Goal: Task Accomplishment & Management: Manage account settings

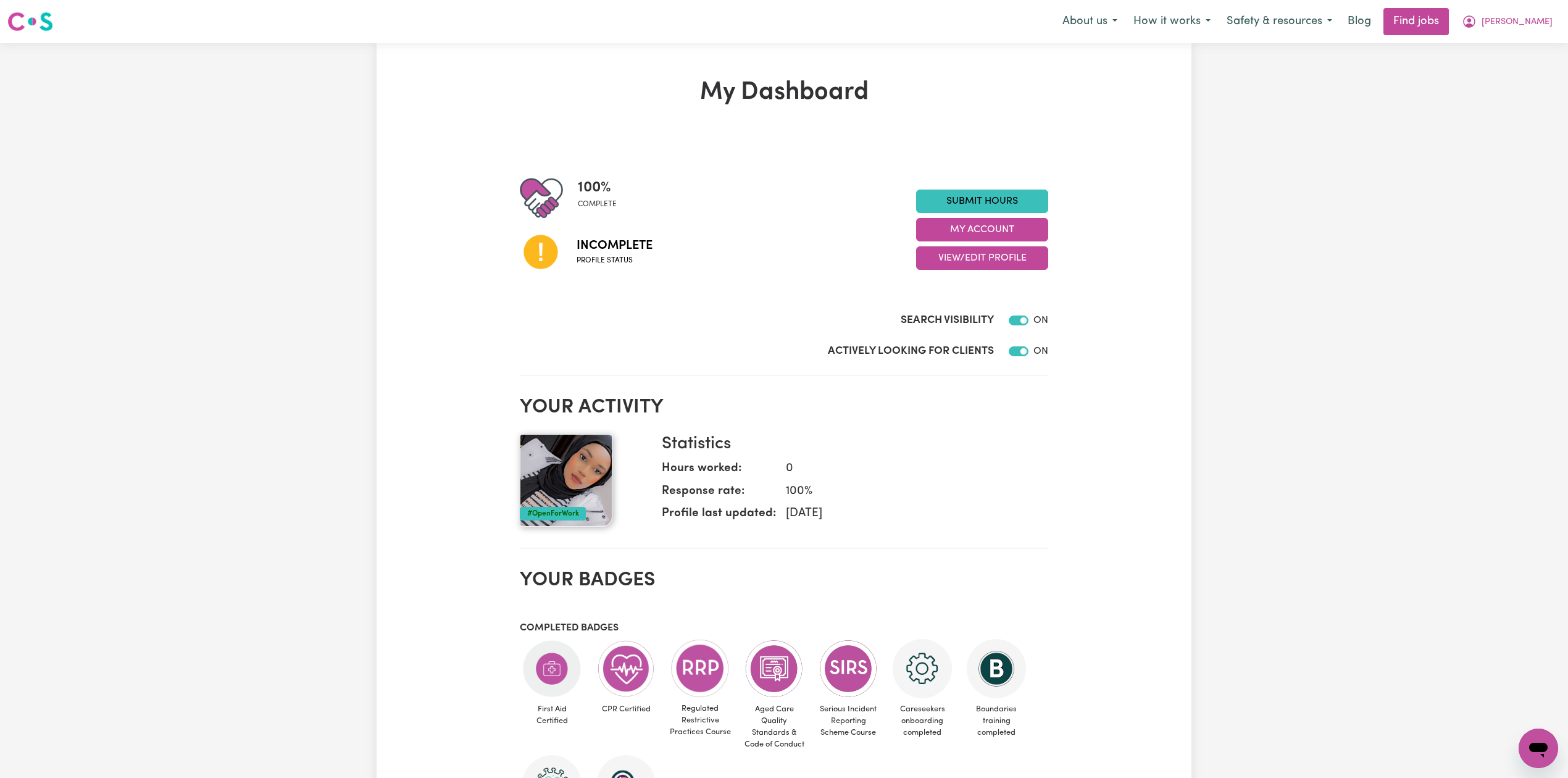
drag, startPoint x: 346, startPoint y: 278, endPoint x: 809, endPoint y: 5, distance: 537.5
click at [347, 277] on div "My Dashboard 100 % complete Incomplete Profile status Submit Hours My Account V…" at bounding box center [784, 652] width 1568 height 1218
click at [1541, 27] on button "[PERSON_NAME]" at bounding box center [1507, 22] width 107 height 26
click at [1490, 93] on link "Logout" at bounding box center [1510, 95] width 97 height 24
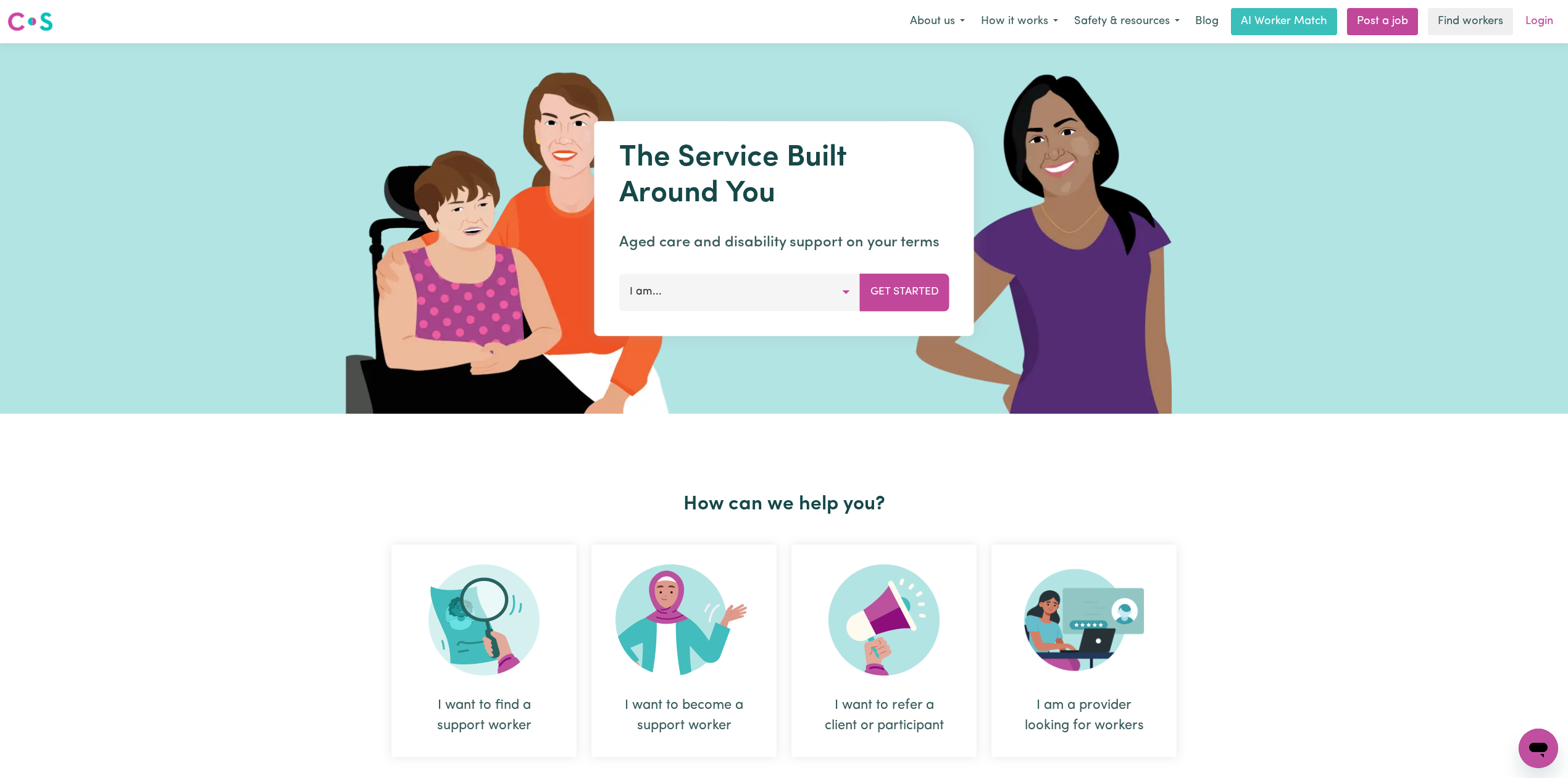
click at [1544, 19] on link "Login" at bounding box center [1539, 22] width 43 height 27
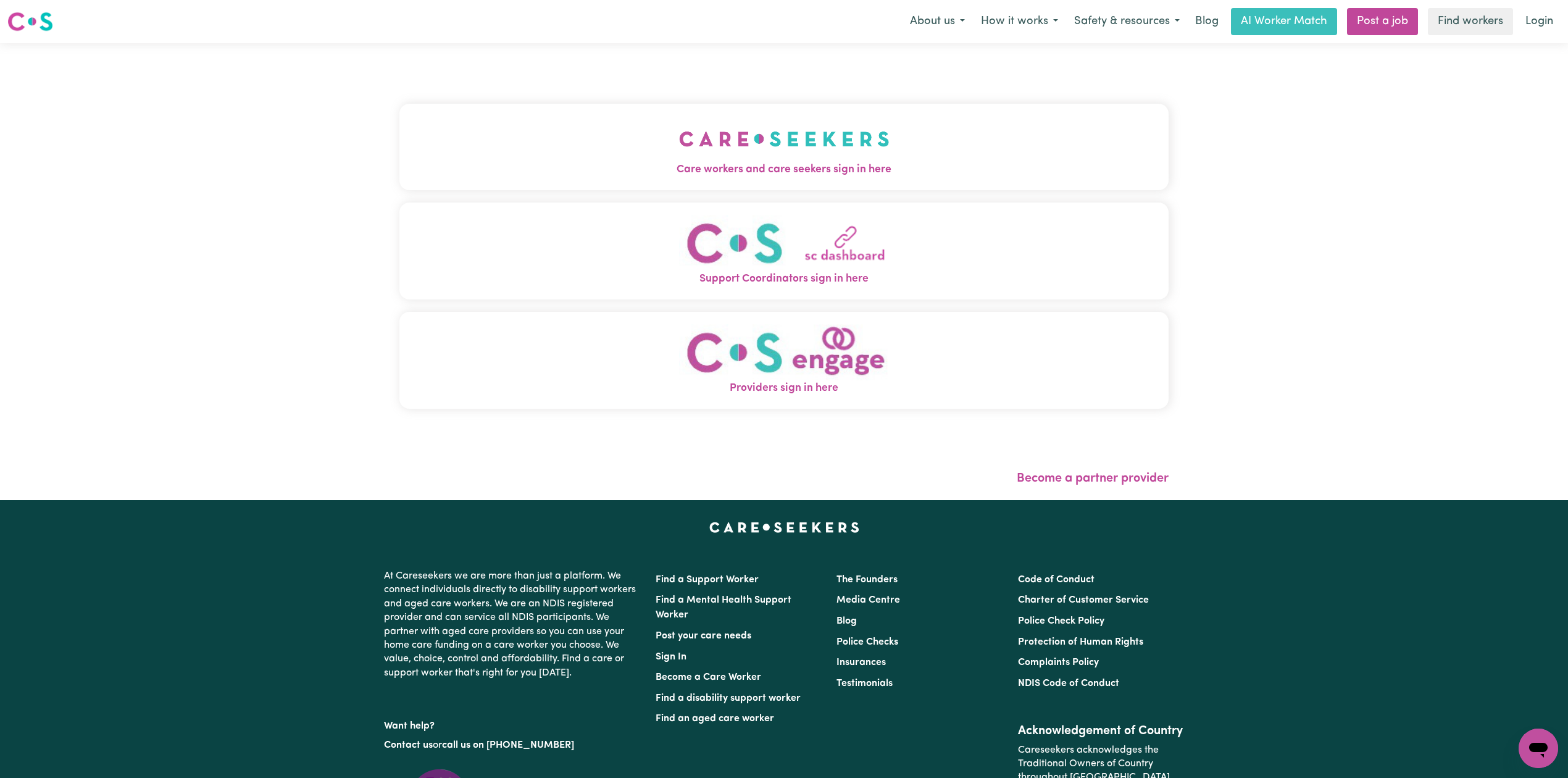
click at [400, 162] on span "Care workers and care seekers sign in here" at bounding box center [784, 170] width 769 height 16
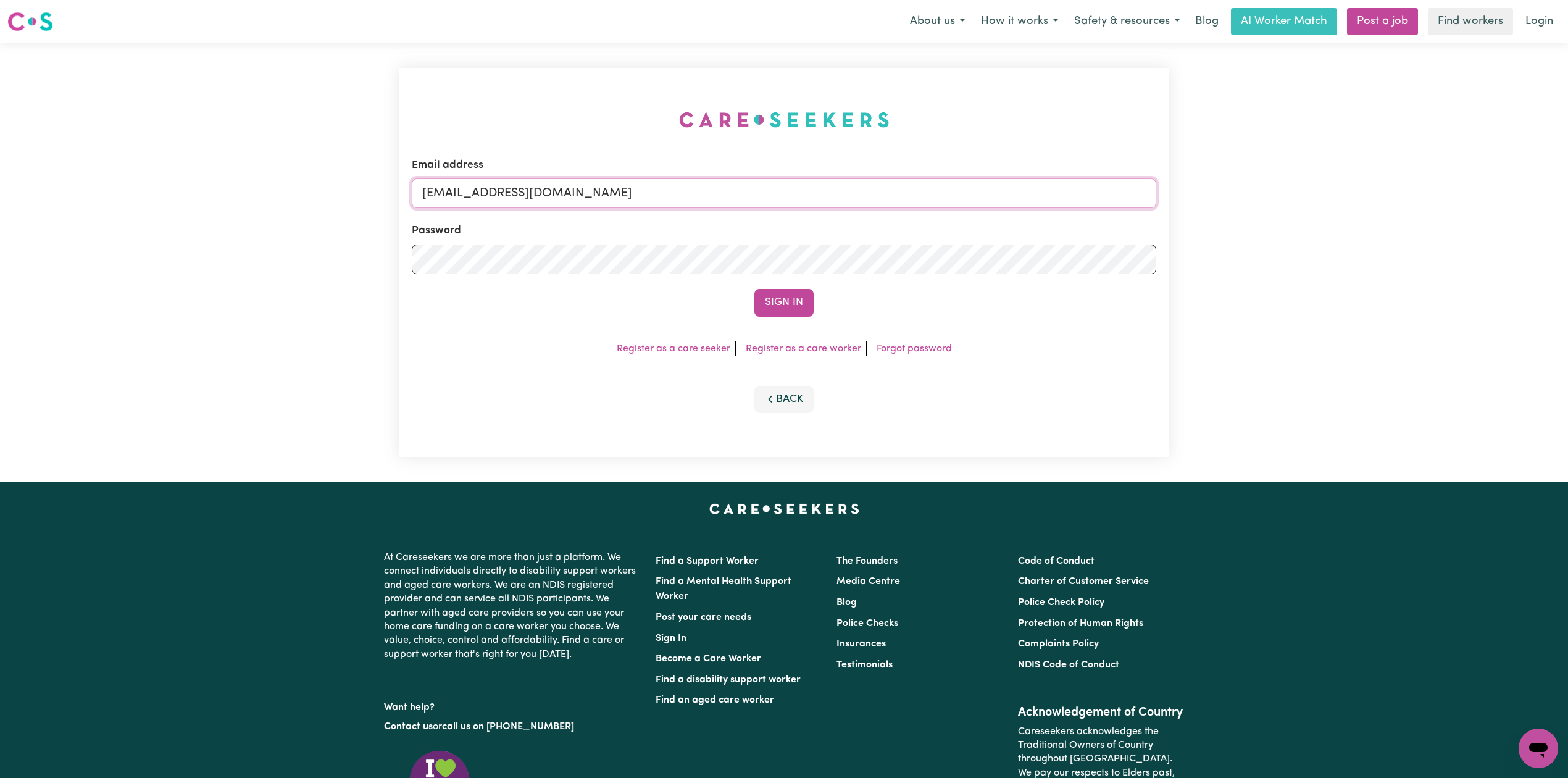
click at [546, 178] on input "[EMAIL_ADDRESS][DOMAIN_NAME]" at bounding box center [784, 193] width 744 height 30
drag, startPoint x: 485, startPoint y: 199, endPoint x: 800, endPoint y: 231, distance: 316.6
click at [800, 230] on form "Email address Superuser~[EMAIL_ADDRESS][DOMAIN_NAME] Password Sign In" at bounding box center [784, 237] width 744 height 159
type input "Superuser~[EMAIL_ADDRESS][DOMAIN_NAME]"
drag, startPoint x: 754, startPoint y: 295, endPoint x: 707, endPoint y: 178, distance: 126.1
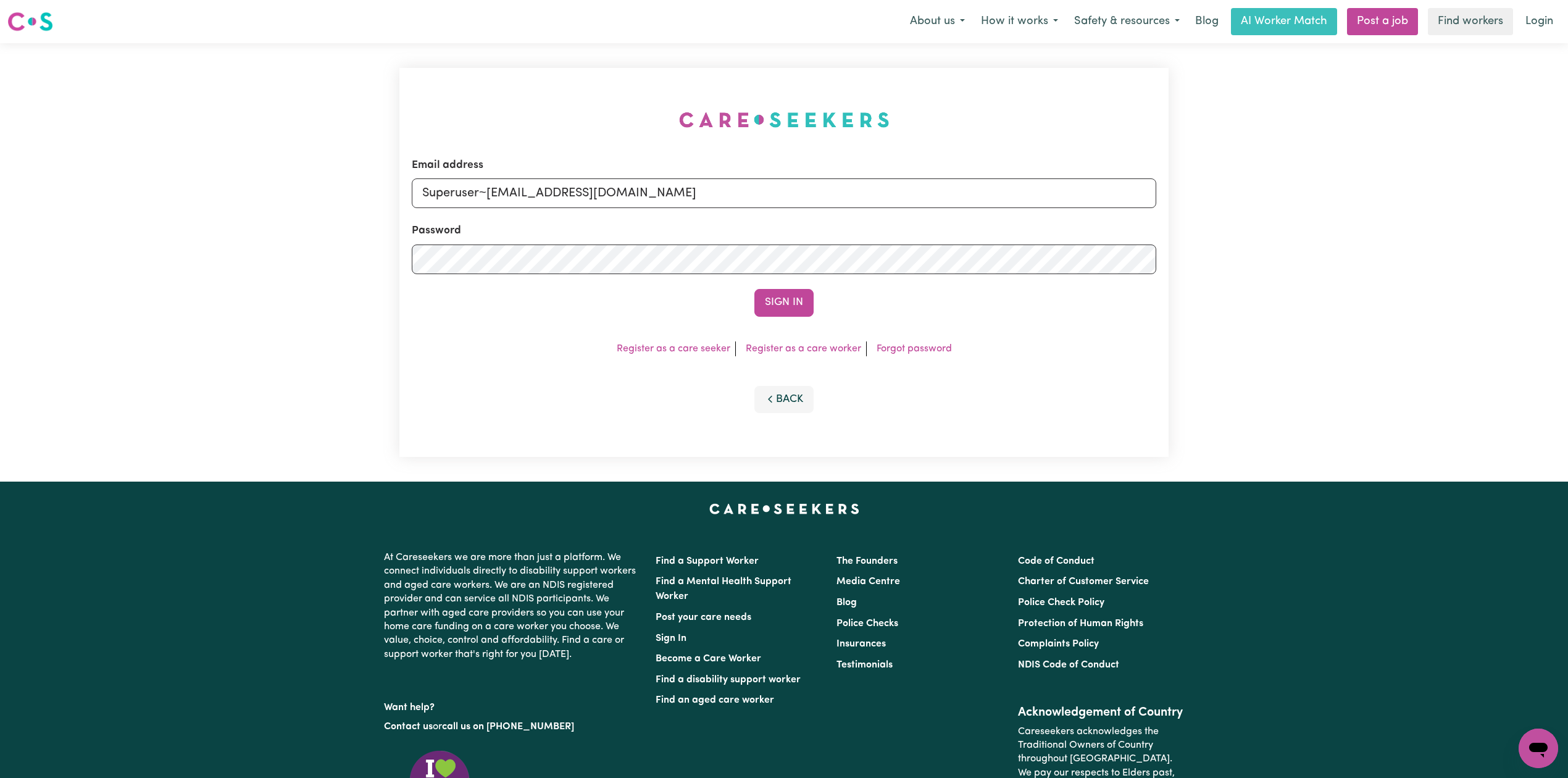
click at [756, 297] on button "Sign In" at bounding box center [784, 303] width 59 height 27
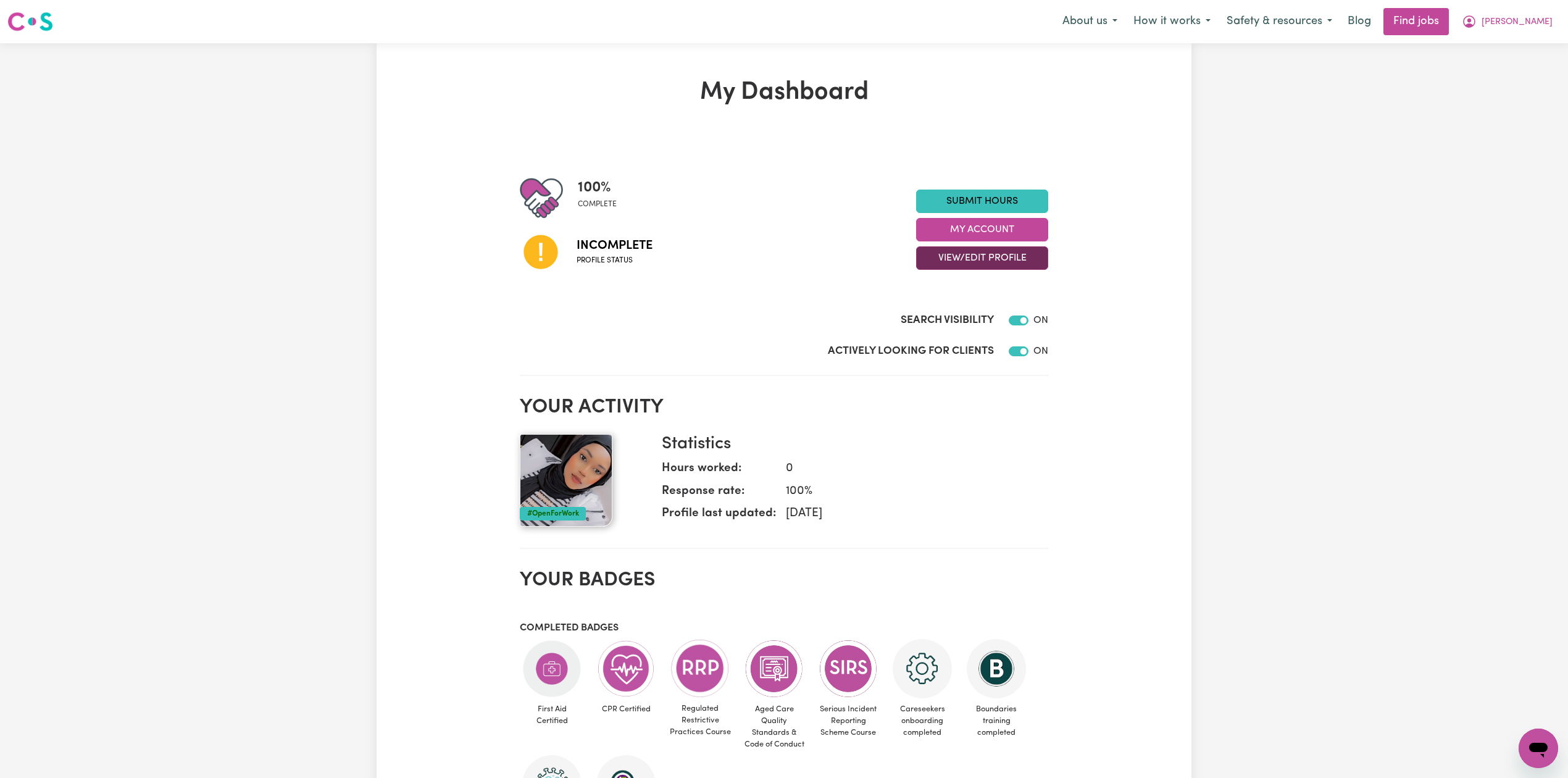
drag, startPoint x: 925, startPoint y: 262, endPoint x: 930, endPoint y: 271, distance: 10.3
click at [926, 262] on button "View/Edit Profile" at bounding box center [982, 258] width 132 height 24
click at [939, 339] on link "Profile Completeness" at bounding box center [974, 339] width 115 height 25
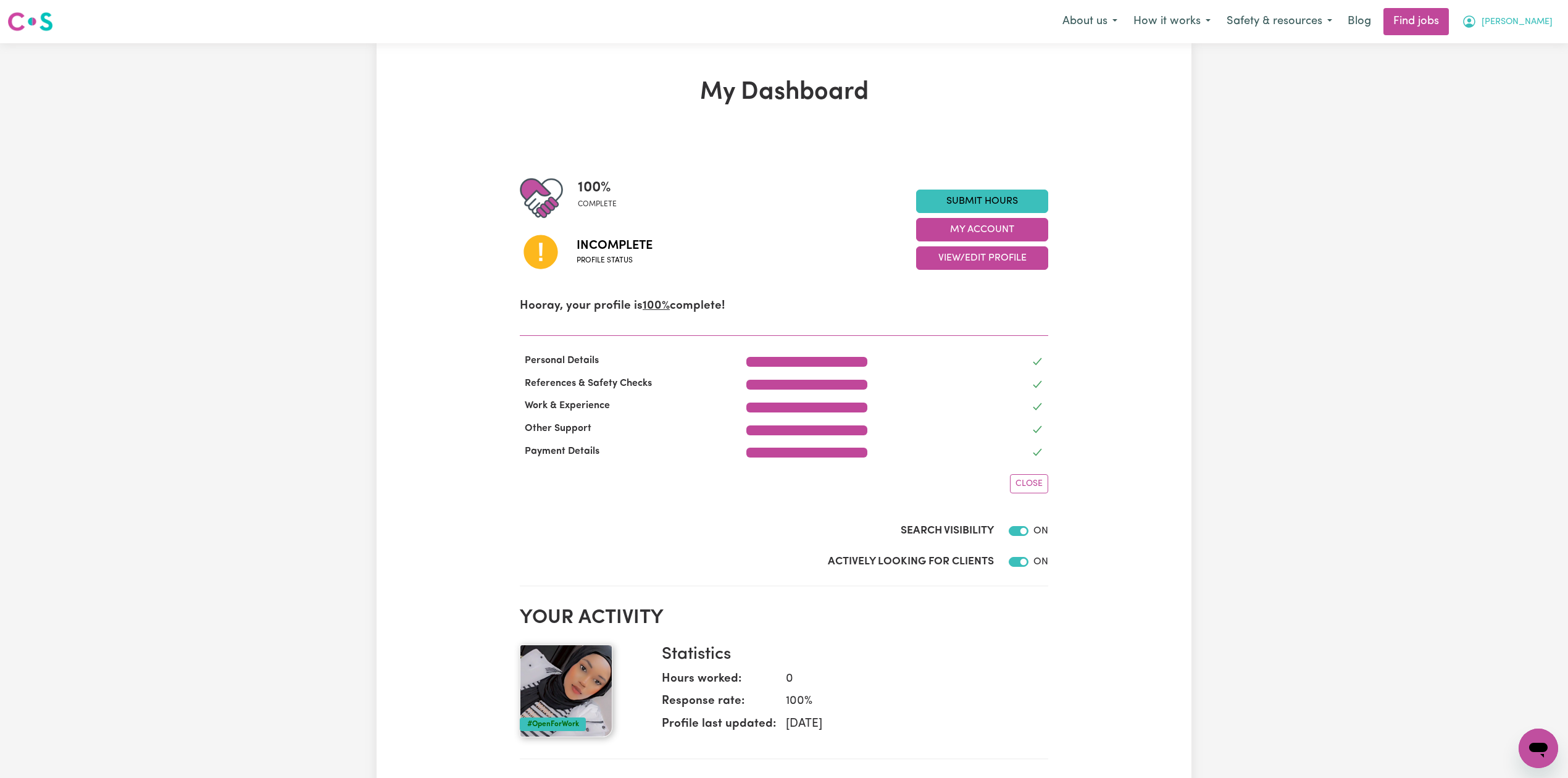
click at [1546, 14] on button "[PERSON_NAME]" at bounding box center [1507, 22] width 107 height 26
click at [1509, 85] on link "Logout" at bounding box center [1510, 95] width 97 height 24
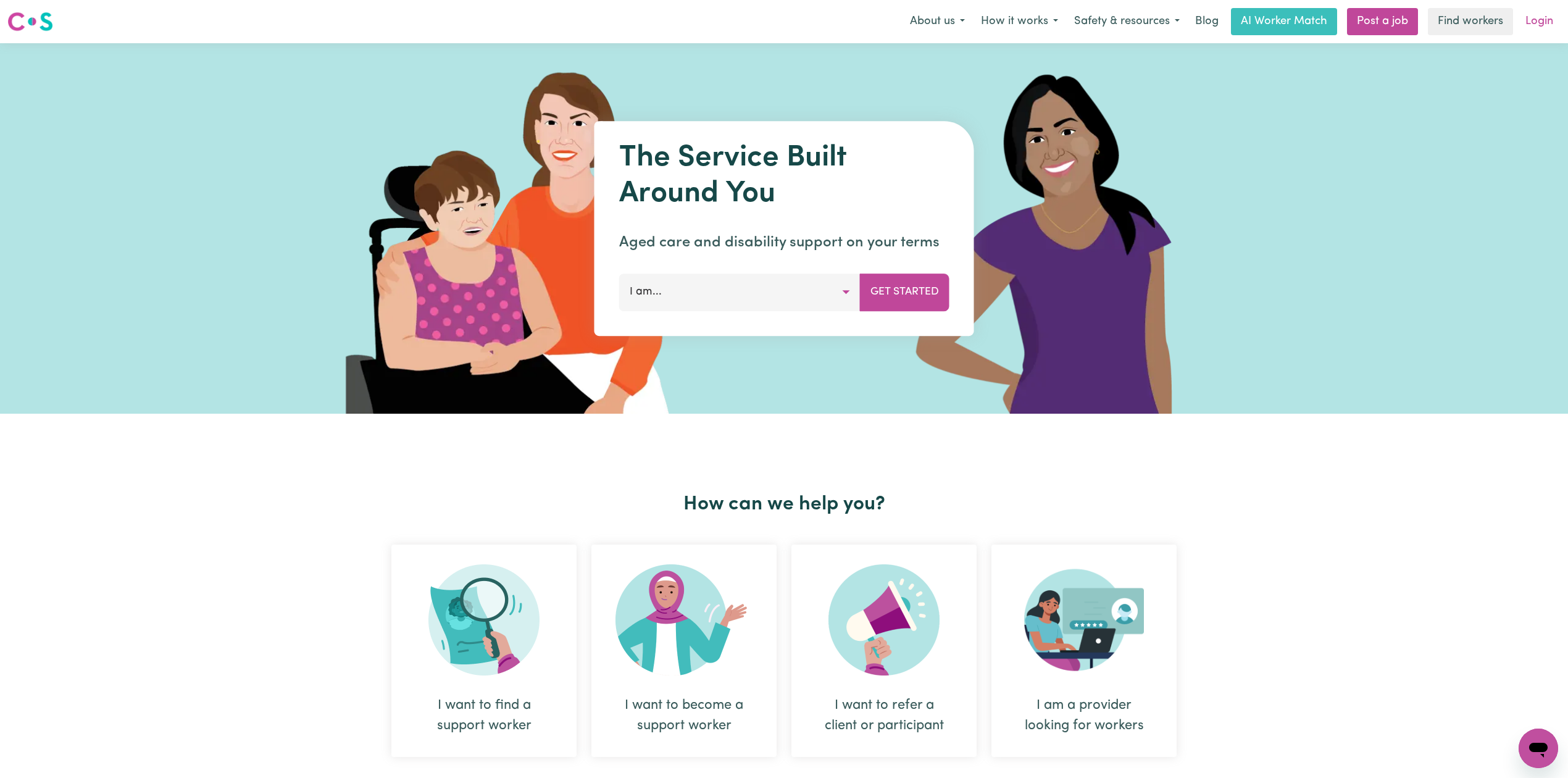
click at [1551, 30] on link "Login" at bounding box center [1539, 22] width 43 height 27
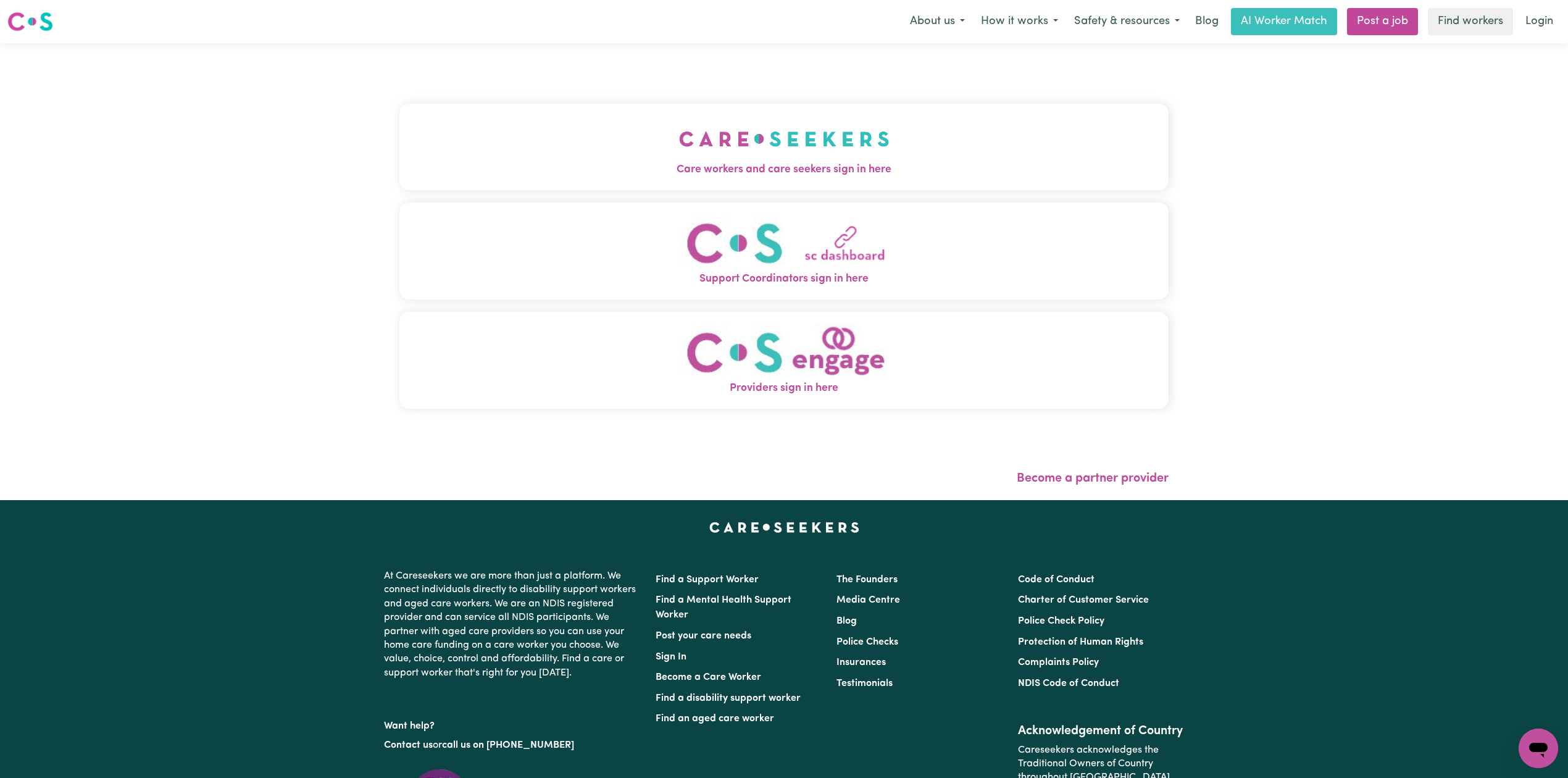
click at [519, 154] on button "Care workers and care seekers sign in here" at bounding box center [784, 147] width 769 height 87
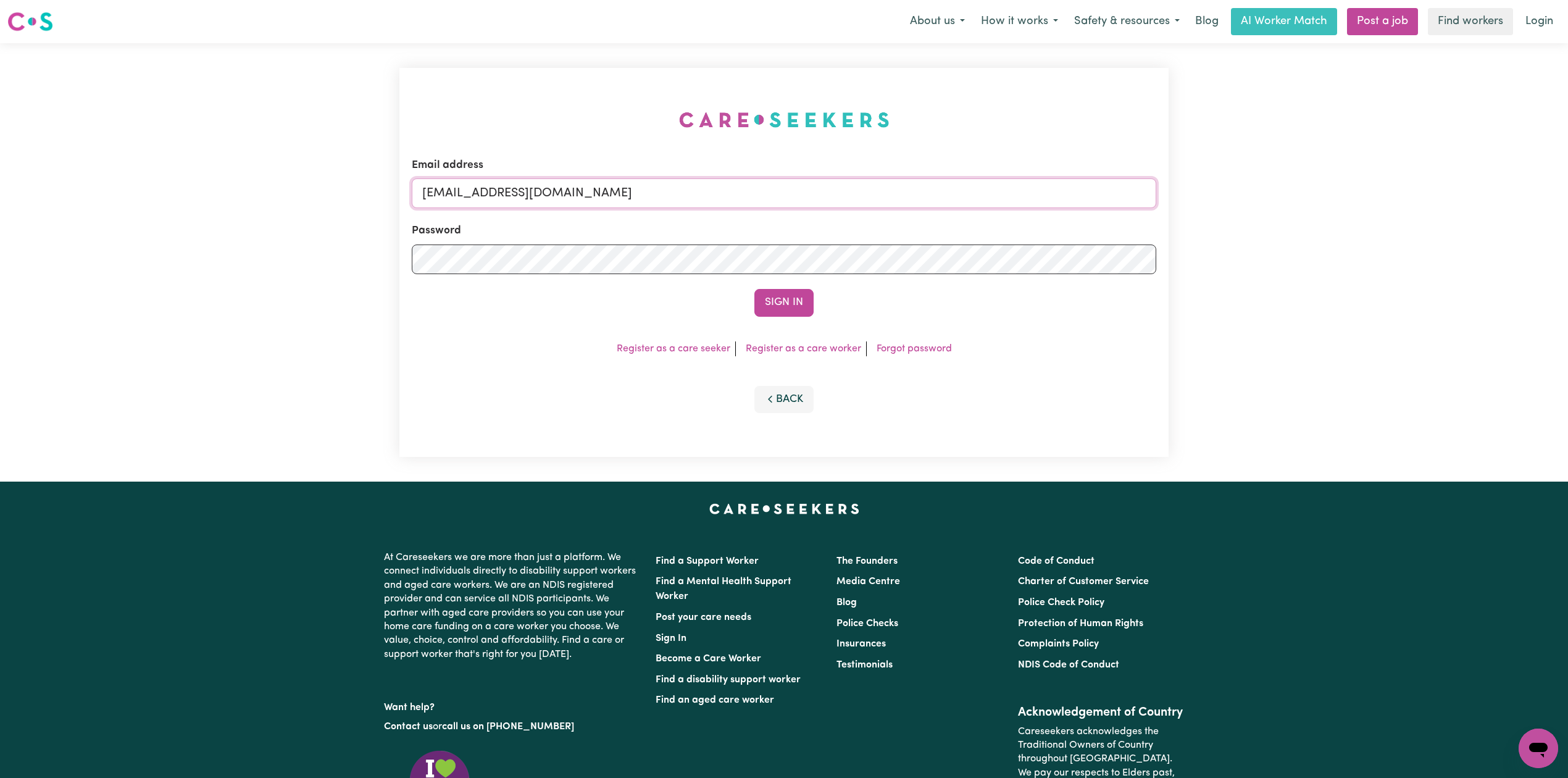
click at [541, 201] on input "[EMAIL_ADDRESS][DOMAIN_NAME]" at bounding box center [784, 193] width 744 height 30
drag, startPoint x: 487, startPoint y: 193, endPoint x: 811, endPoint y: 221, distance: 325.2
click at [811, 221] on form "Email address Superuser~[EMAIL_ADDRESS][DOMAIN_NAME] Password Sign In" at bounding box center [784, 237] width 744 height 159
type input "Superuser~[EMAIL_ADDRESS][DOMAIN_NAME]"
click at [776, 305] on button "Sign In" at bounding box center [784, 303] width 59 height 27
